Goal: Find specific page/section: Find specific page/section

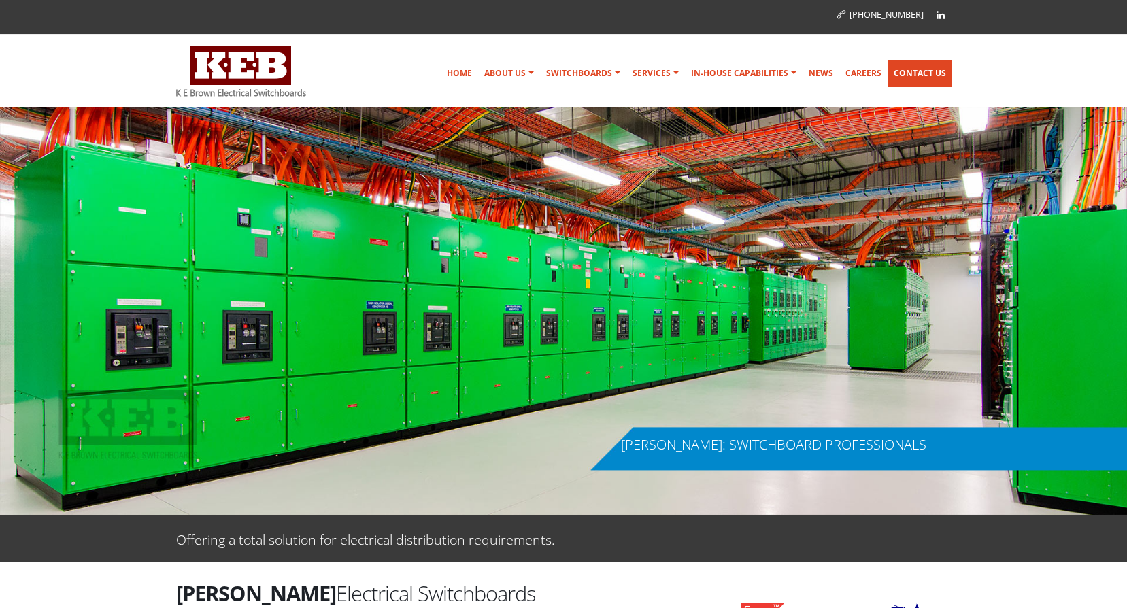
click at [923, 71] on link "Contact Us" at bounding box center [920, 73] width 63 height 27
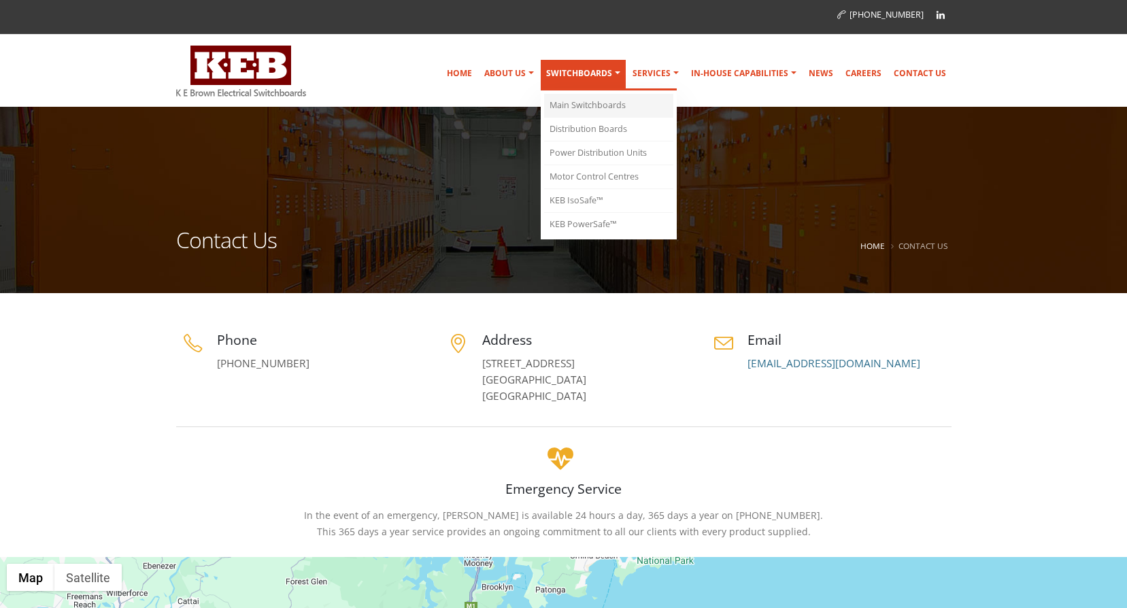
click at [589, 104] on link "Main Switchboards" at bounding box center [608, 106] width 129 height 24
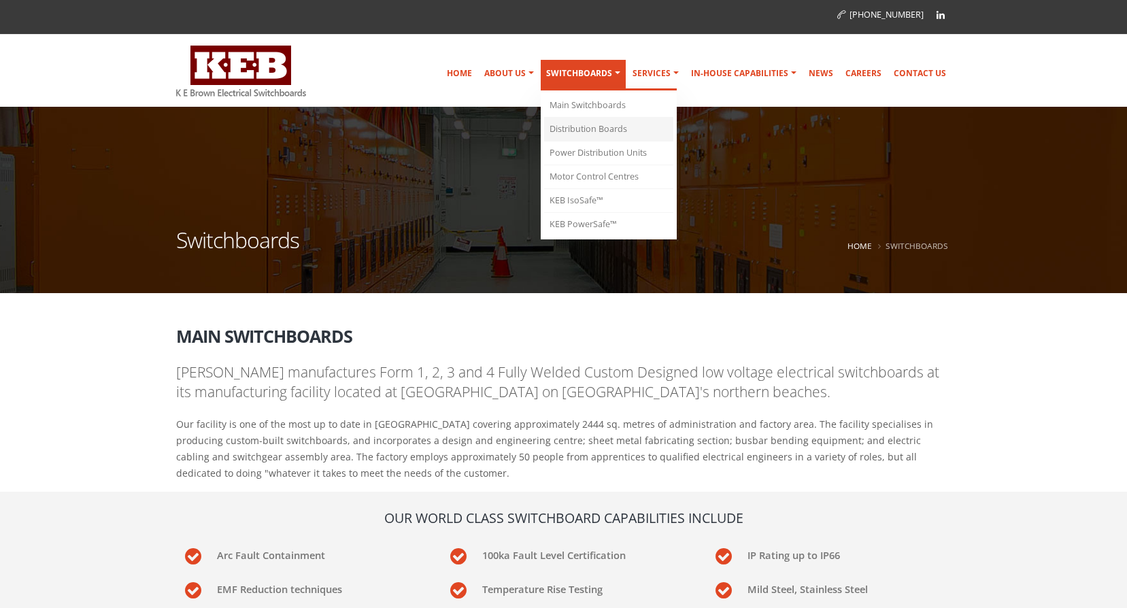
click at [597, 131] on link "Distribution Boards" at bounding box center [608, 130] width 129 height 24
